Goal: Task Accomplishment & Management: Manage account settings

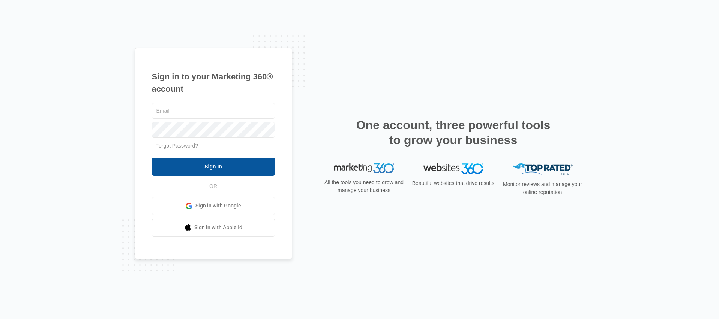
type input "[PERSON_NAME][EMAIL_ADDRESS][PERSON_NAME][DOMAIN_NAME]"
click at [231, 165] on input "Sign In" at bounding box center [213, 167] width 123 height 18
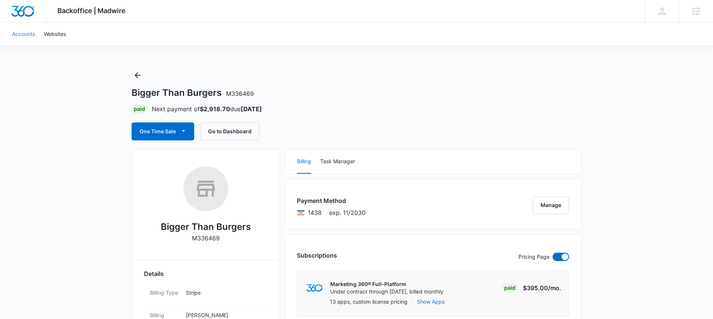
click at [31, 33] on link "Accounts" at bounding box center [23, 33] width 32 height 23
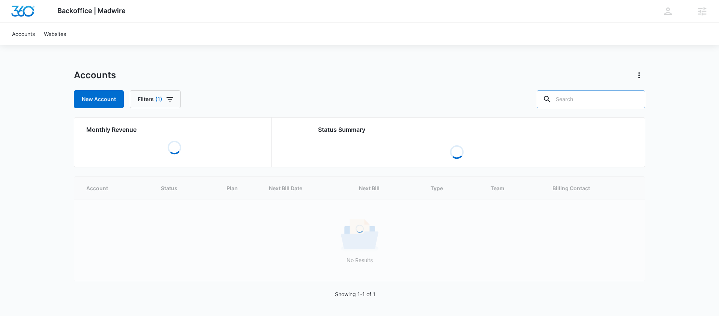
click at [588, 103] on input "text" at bounding box center [590, 99] width 108 height 18
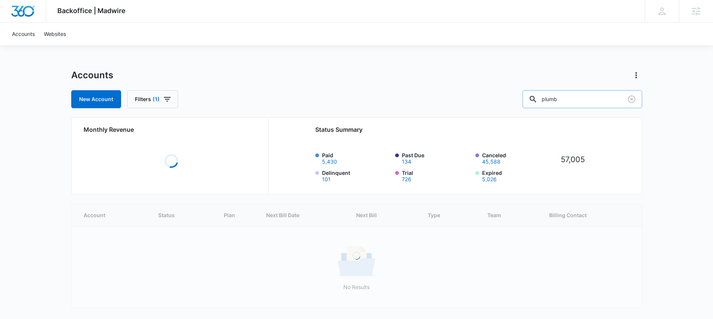
type input "plumb"
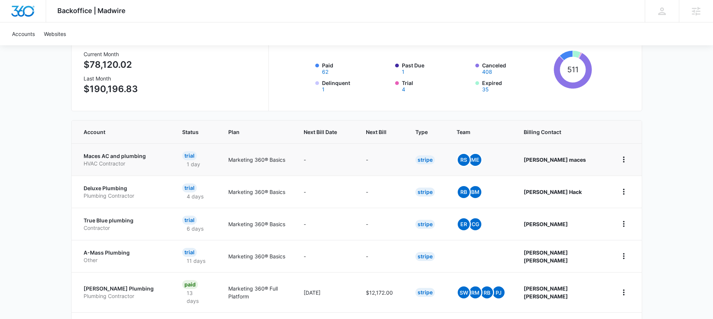
scroll to position [90, 0]
click at [386, 132] on span "Next Bill" at bounding box center [376, 132] width 21 height 8
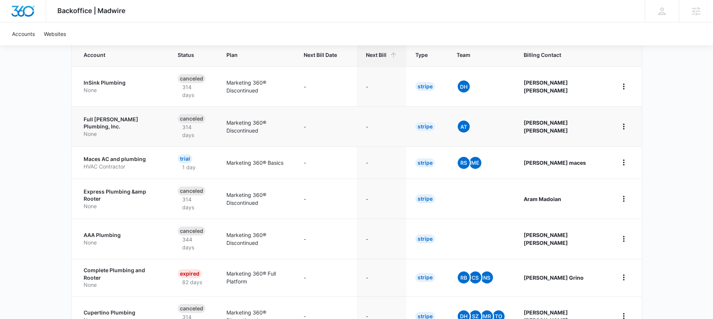
scroll to position [167, 0]
click at [402, 50] on th "Next Bill" at bounding box center [381, 55] width 49 height 23
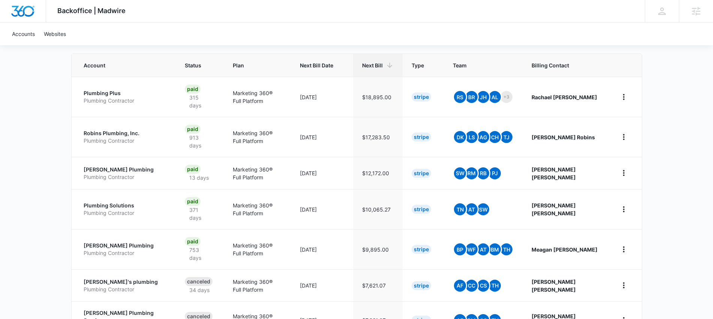
scroll to position [198, 0]
